Goal: Information Seeking & Learning: Learn about a topic

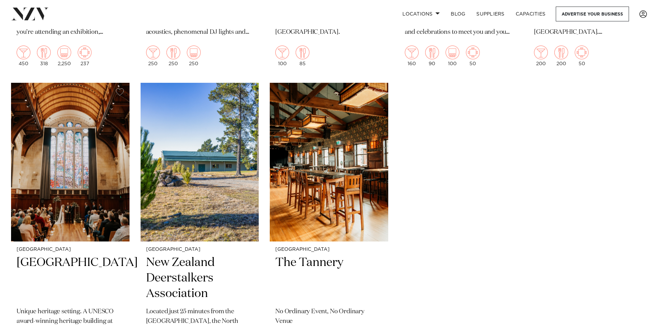
scroll to position [1657, 0]
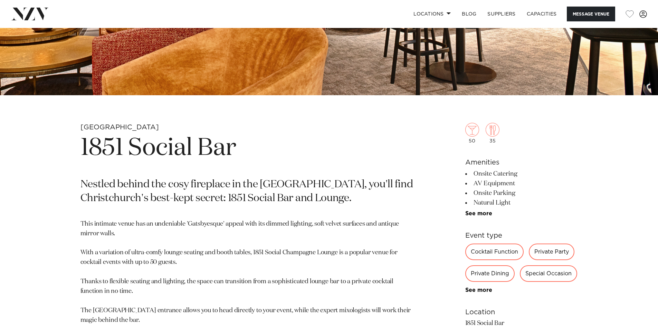
scroll to position [242, 0]
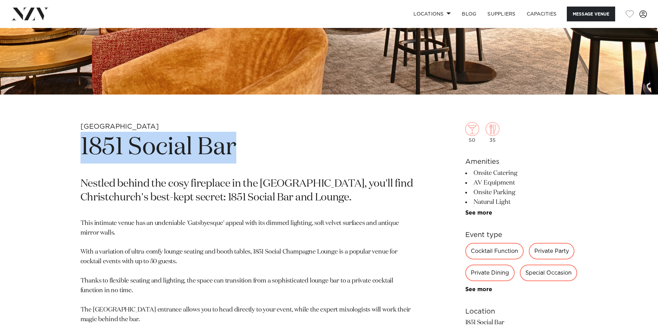
drag, startPoint x: 213, startPoint y: 149, endPoint x: 78, endPoint y: 136, distance: 135.9
click at [78, 136] on div "Christchurch 1851 Social Bar Nestled behind the cosy fireplace in the Crowne Pl…" at bounding box center [328, 310] width 587 height 377
copy h1 "1851 Social Bar"
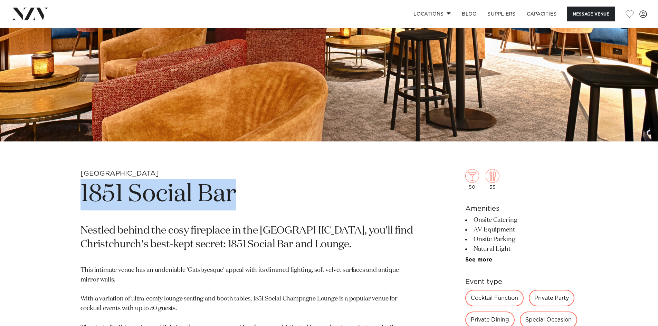
scroll to position [173, 0]
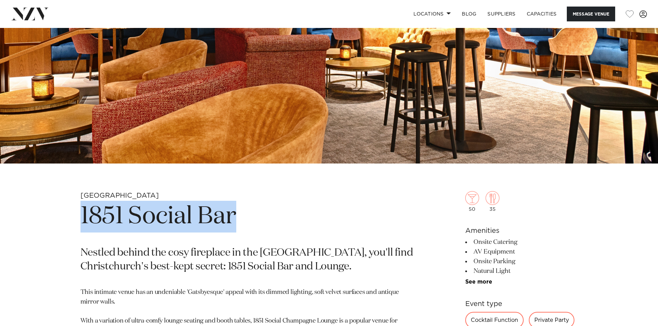
click at [145, 227] on h1 "1851 Social Bar" at bounding box center [247, 217] width 335 height 32
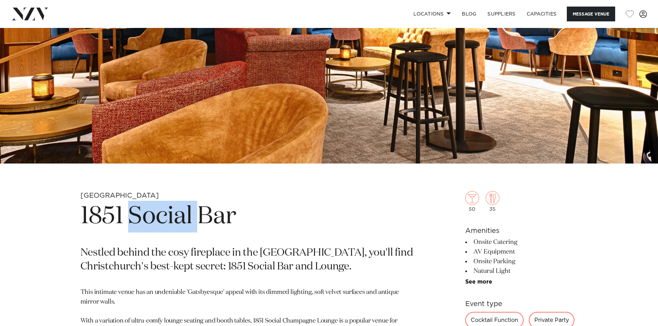
click at [145, 227] on h1 "1851 Social Bar" at bounding box center [247, 217] width 335 height 32
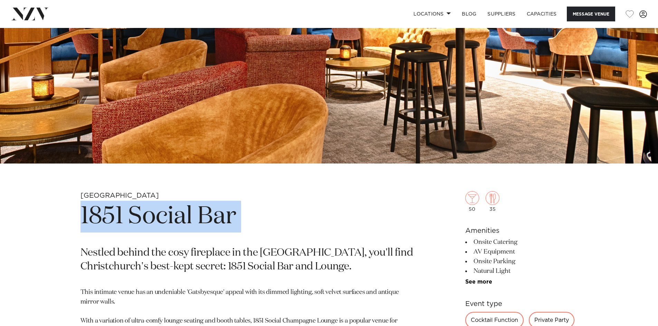
click at [145, 227] on h1 "1851 Social Bar" at bounding box center [247, 217] width 335 height 32
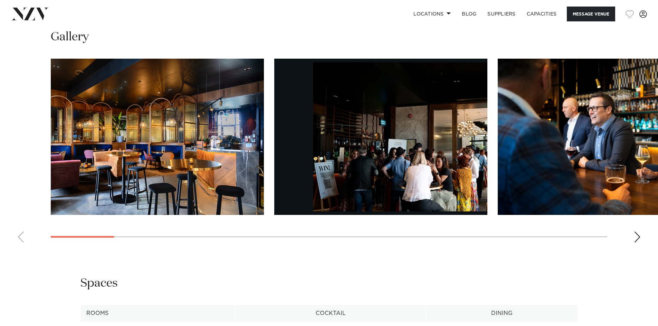
scroll to position [725, 0]
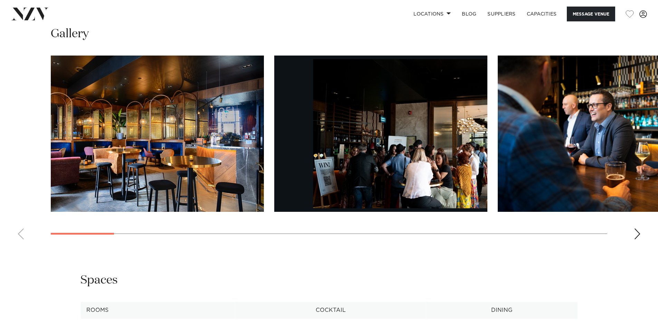
click at [637, 236] on div "Next slide" at bounding box center [636, 233] width 7 height 11
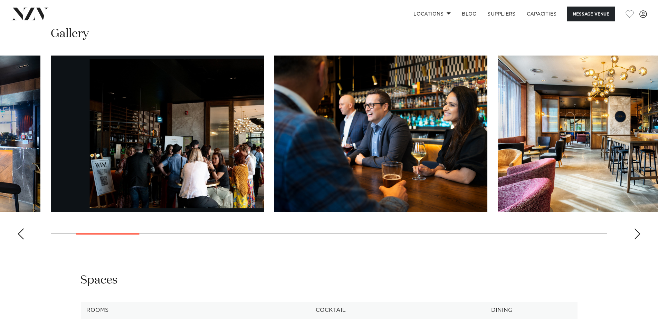
click at [637, 236] on div "Next slide" at bounding box center [636, 233] width 7 height 11
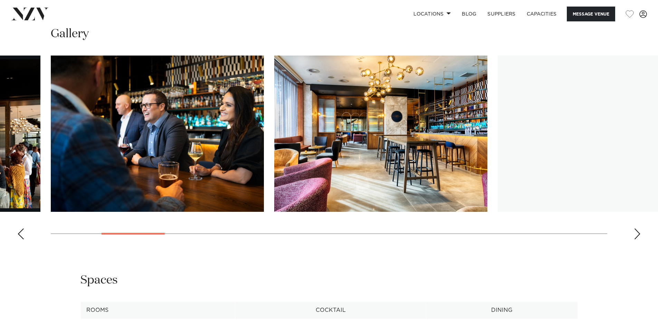
click at [637, 236] on div "Next slide" at bounding box center [636, 233] width 7 height 11
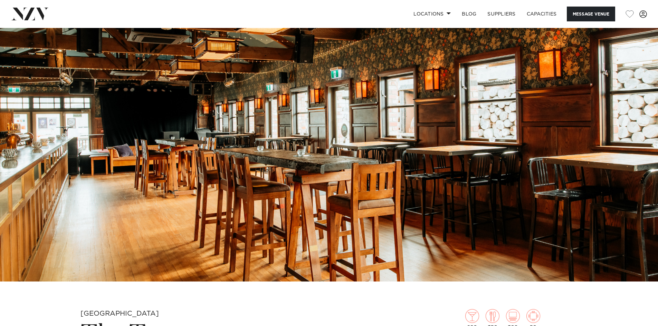
scroll to position [193, 0]
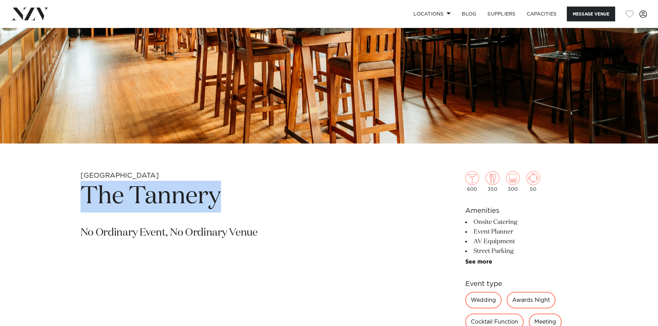
drag, startPoint x: 225, startPoint y: 201, endPoint x: 73, endPoint y: 201, distance: 151.9
copy h1 "The Tannery"
